Goal: Task Accomplishment & Management: Manage account settings

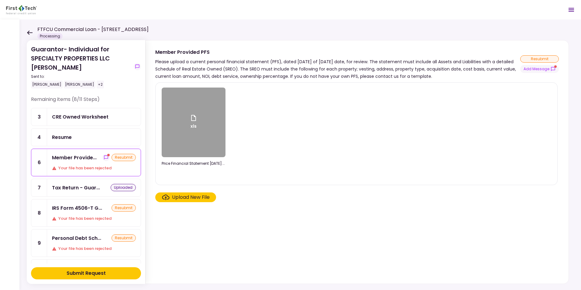
click at [30, 32] on icon at bounding box center [30, 32] width 6 height 5
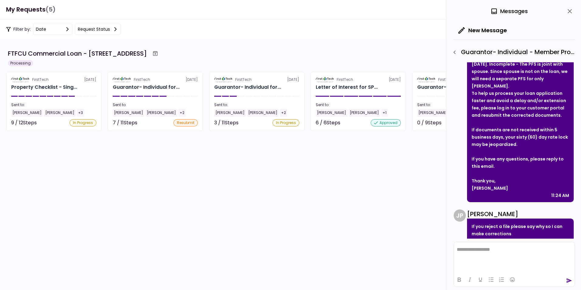
scroll to position [100, 0]
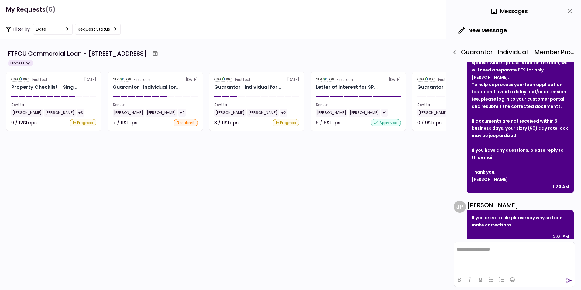
drag, startPoint x: 569, startPoint y: 12, endPoint x: 566, endPoint y: 11, distance: 3.1
click at [569, 12] on icon "close" at bounding box center [569, 11] width 4 height 4
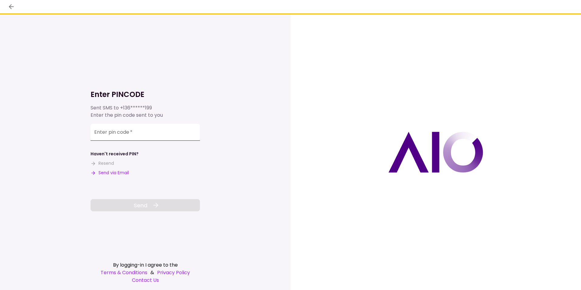
click at [140, 132] on input "Enter pin code   *" at bounding box center [145, 132] width 109 height 17
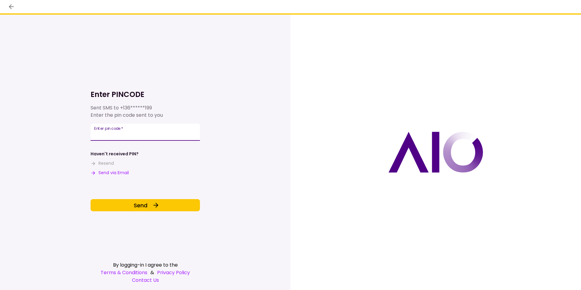
type input "******"
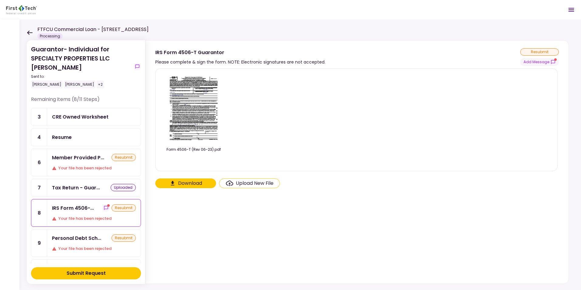
click at [30, 32] on icon at bounding box center [30, 32] width 6 height 5
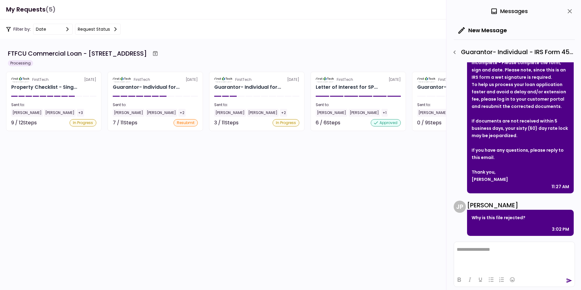
scroll to position [93, 0]
